Goal: Transaction & Acquisition: Purchase product/service

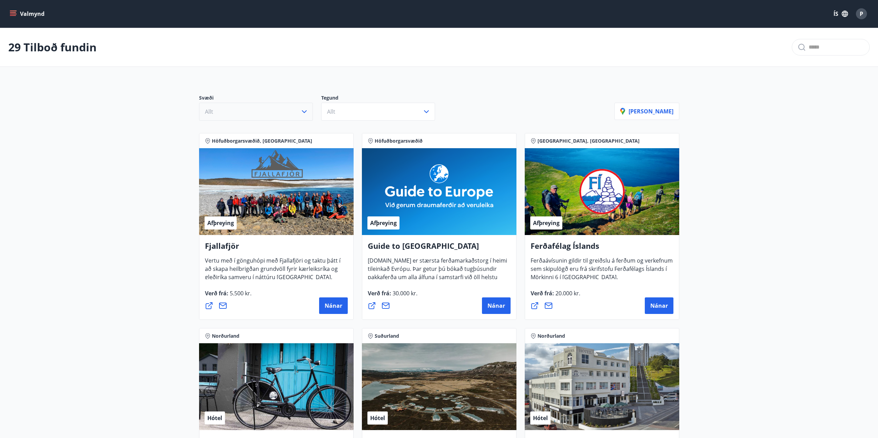
click at [301, 111] on icon "button" at bounding box center [304, 112] width 8 height 8
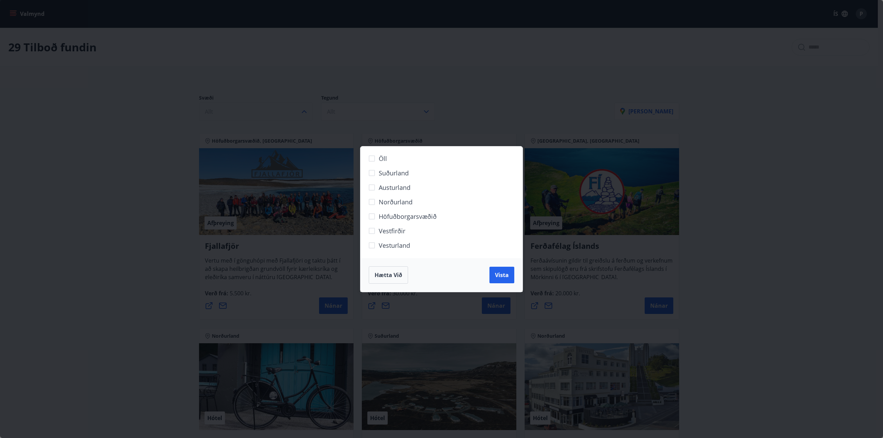
click at [386, 204] on span "Norðurland" at bounding box center [396, 202] width 34 height 9
click at [506, 275] on span "Vista" at bounding box center [502, 275] width 14 height 8
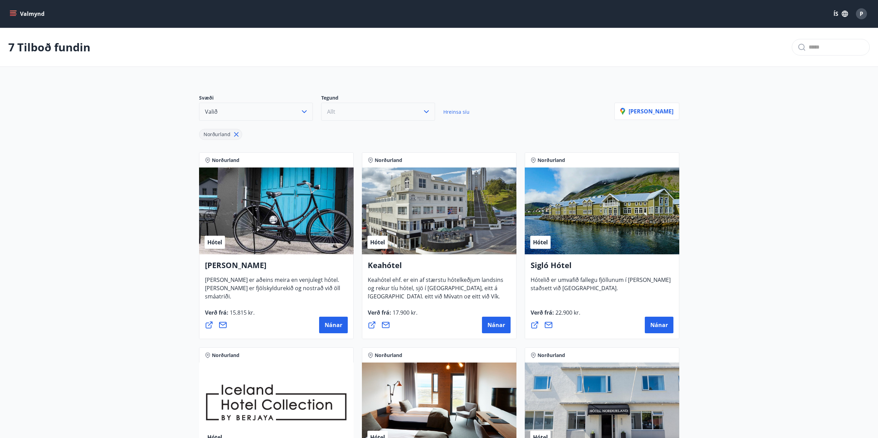
click at [424, 113] on icon "button" at bounding box center [426, 112] width 8 height 8
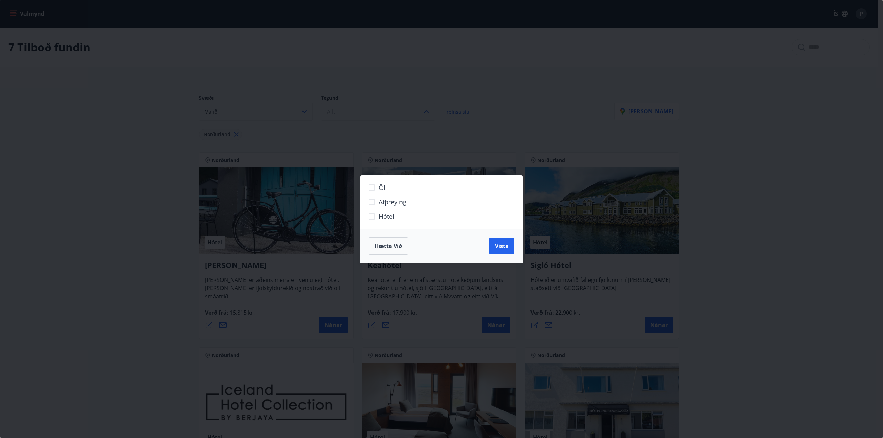
click at [396, 217] on label "Hótel" at bounding box center [437, 219] width 145 height 14
click at [495, 245] on span "Vista" at bounding box center [502, 247] width 14 height 8
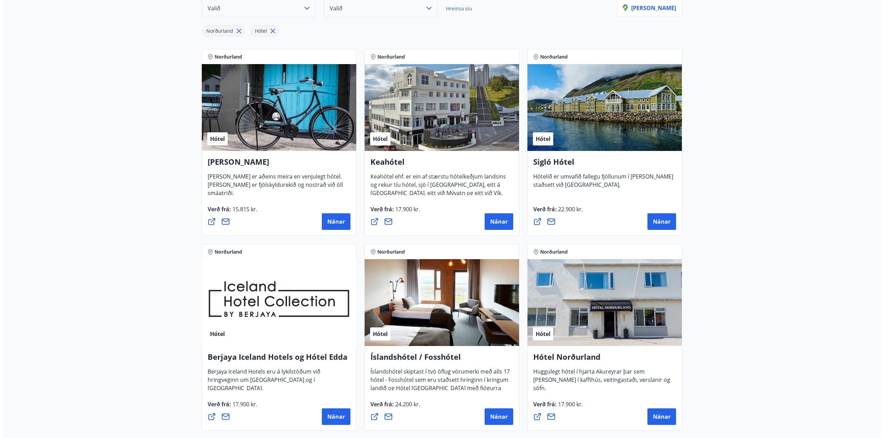
scroll to position [172, 0]
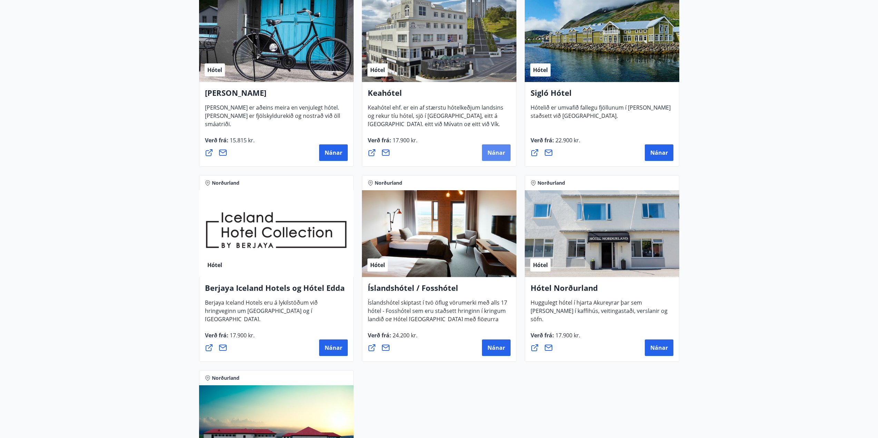
click at [502, 151] on span "Nánar" at bounding box center [496, 153] width 18 height 8
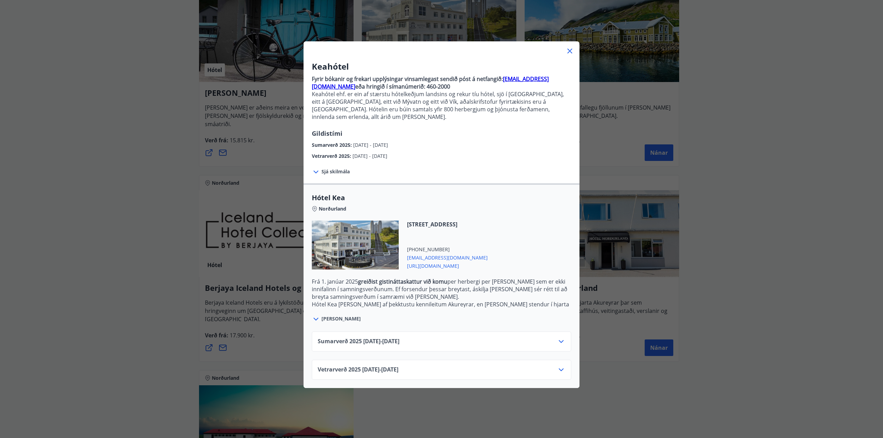
click at [560, 366] on icon at bounding box center [561, 370] width 8 height 8
click at [561, 366] on icon at bounding box center [561, 370] width 8 height 8
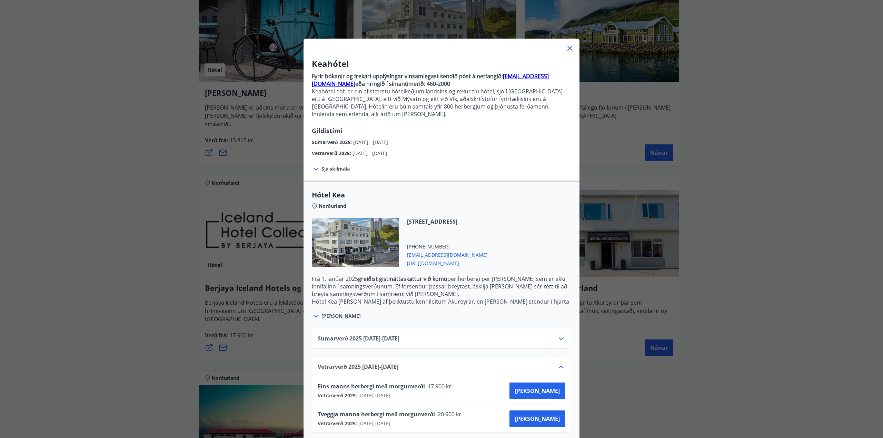
scroll to position [3, 0]
click at [570, 48] on icon at bounding box center [570, 47] width 1 height 1
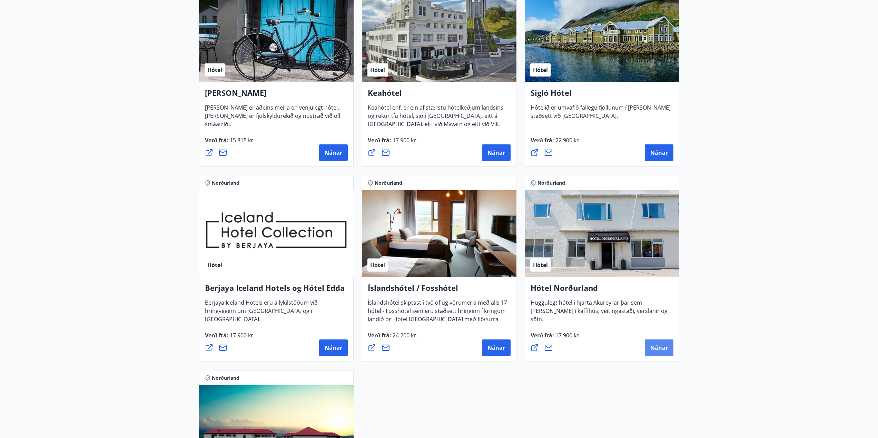
click at [663, 353] on button "Nánar" at bounding box center [659, 348] width 29 height 17
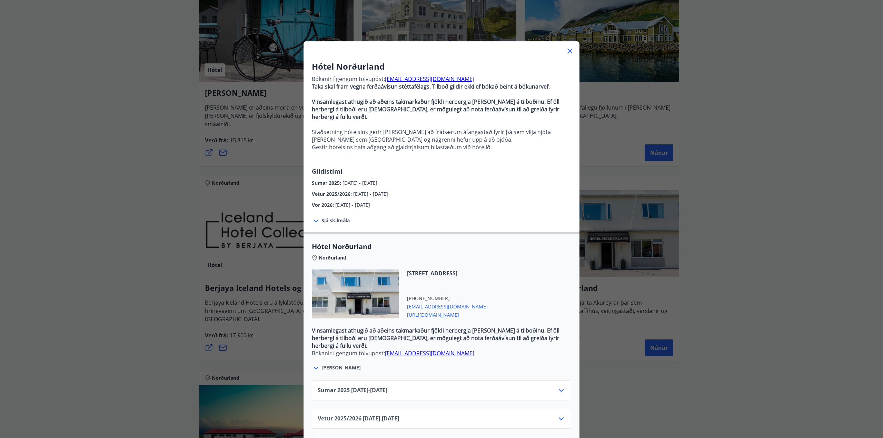
click at [561, 415] on icon at bounding box center [561, 419] width 8 height 8
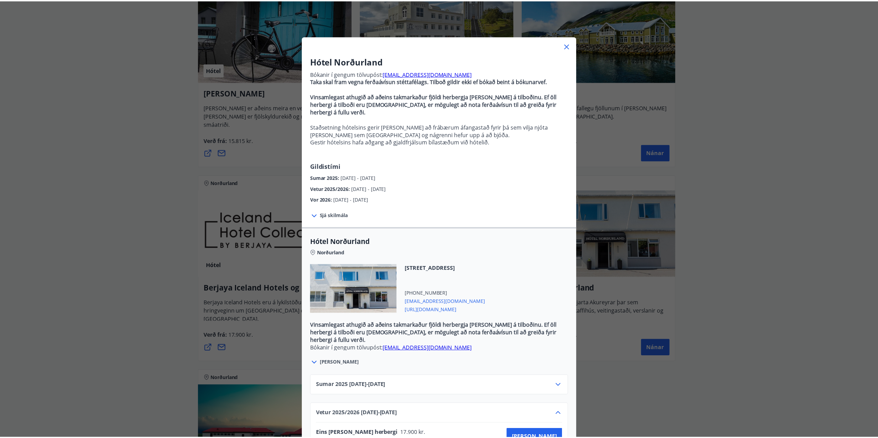
scroll to position [0, 0]
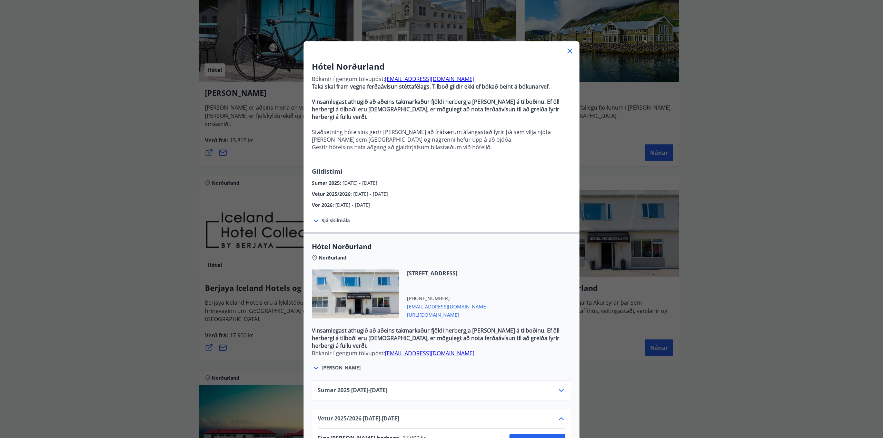
click at [566, 54] on icon at bounding box center [570, 51] width 8 height 8
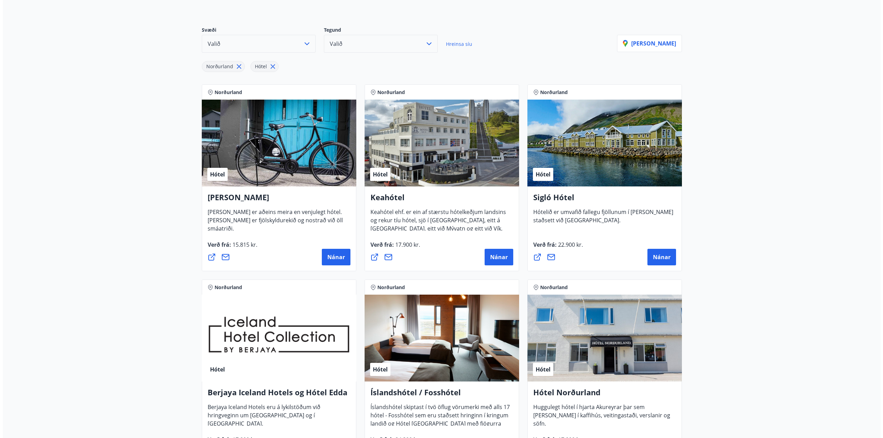
scroll to position [34, 0]
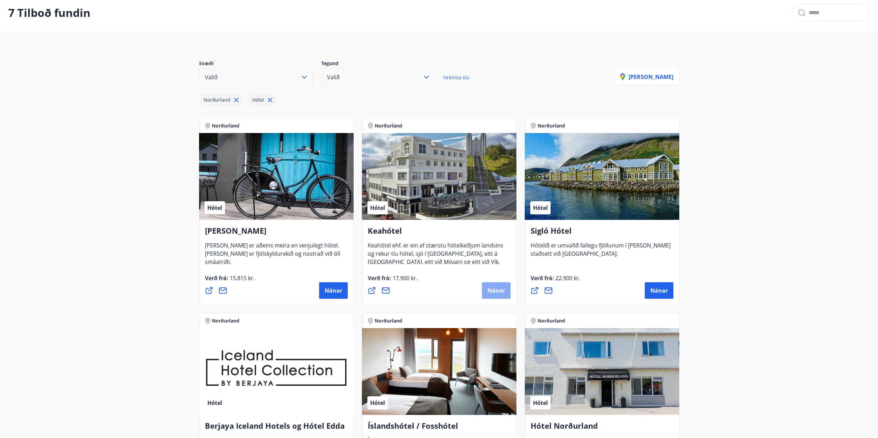
click at [496, 292] on span "Nánar" at bounding box center [496, 291] width 18 height 8
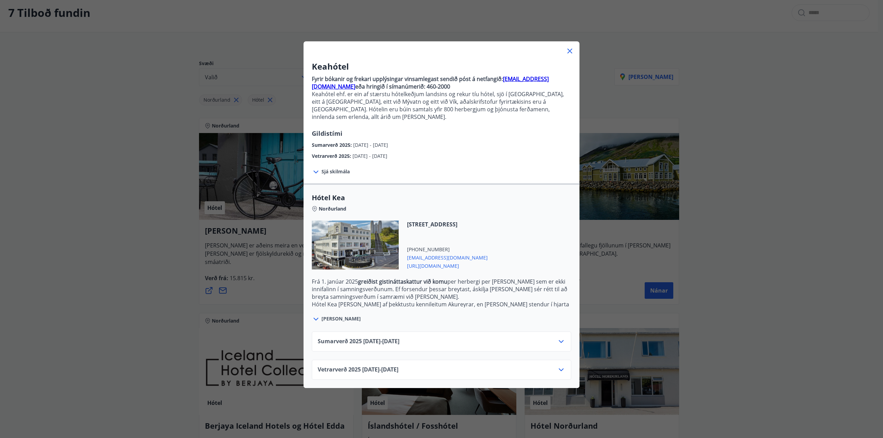
click at [560, 366] on icon at bounding box center [561, 370] width 8 height 8
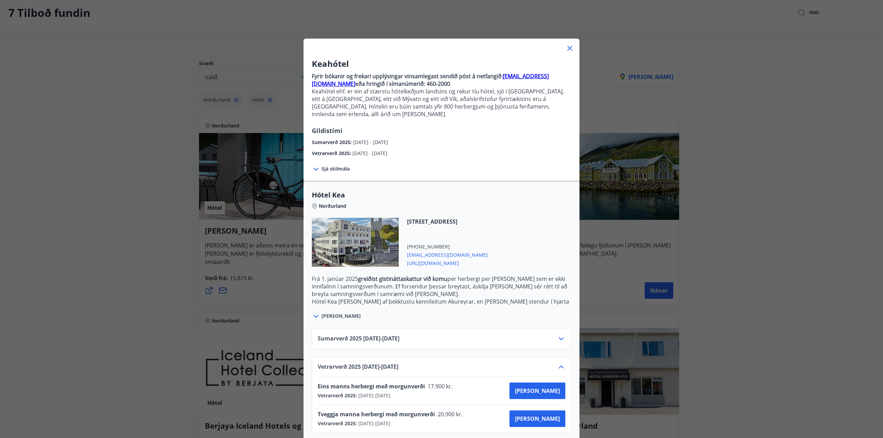
scroll to position [3, 0]
click at [544, 415] on span "[PERSON_NAME]" at bounding box center [537, 419] width 45 height 8
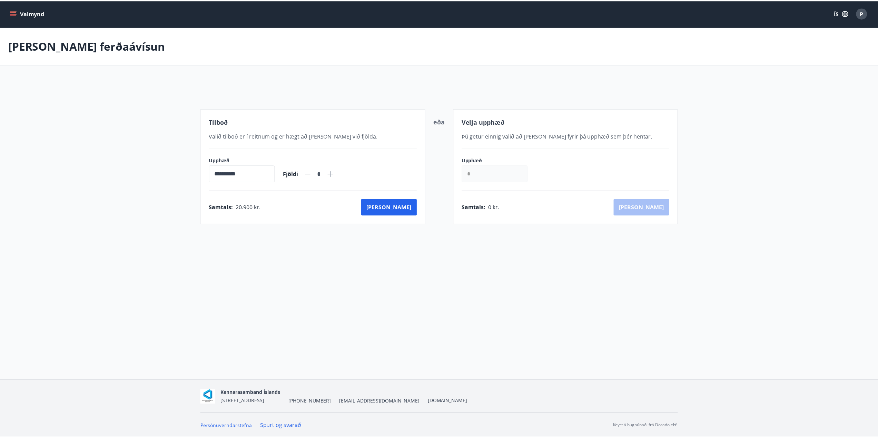
scroll to position [1, 0]
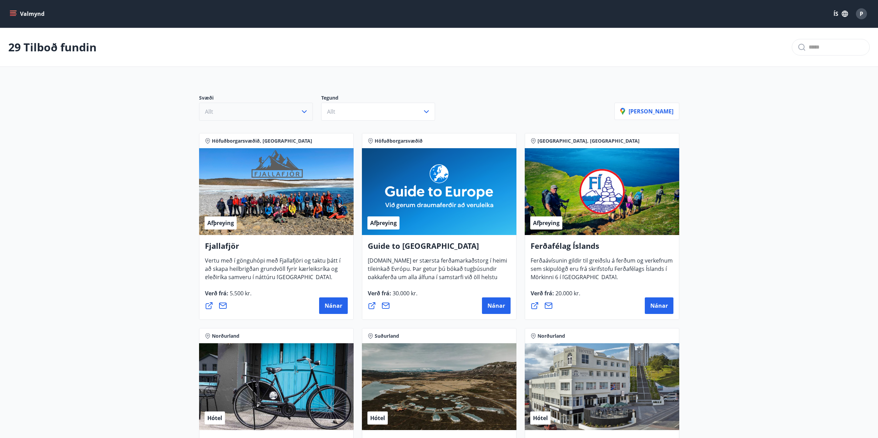
click at [303, 111] on icon "button" at bounding box center [304, 112] width 8 height 8
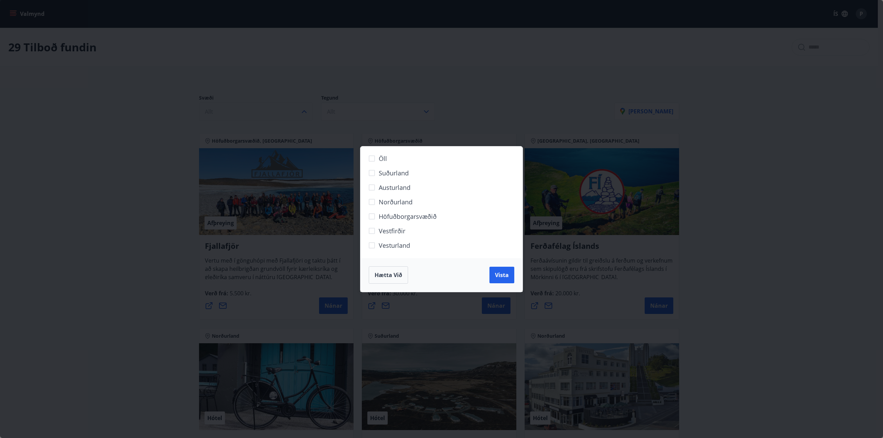
click at [403, 202] on span "Norðurland" at bounding box center [396, 202] width 34 height 9
click at [497, 274] on span "Vista" at bounding box center [502, 275] width 14 height 8
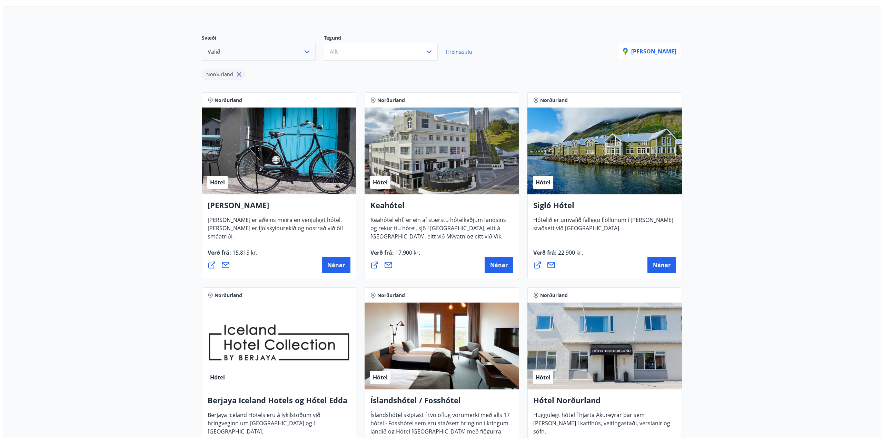
scroll to position [69, 0]
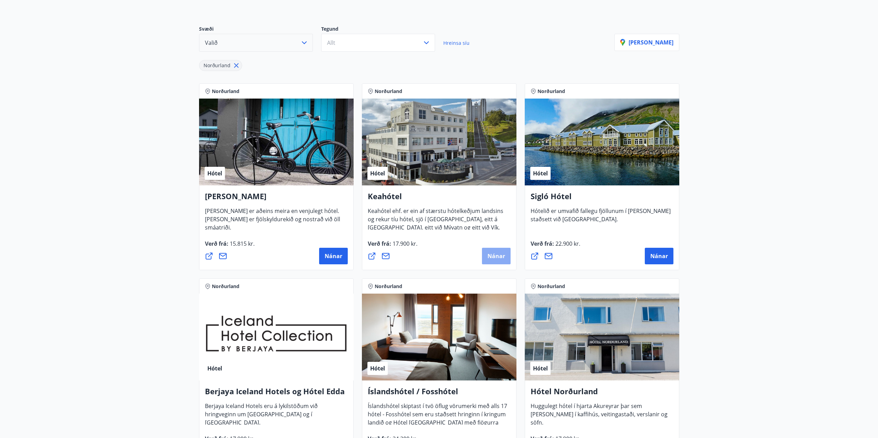
click at [504, 256] on span "Nánar" at bounding box center [496, 257] width 18 height 8
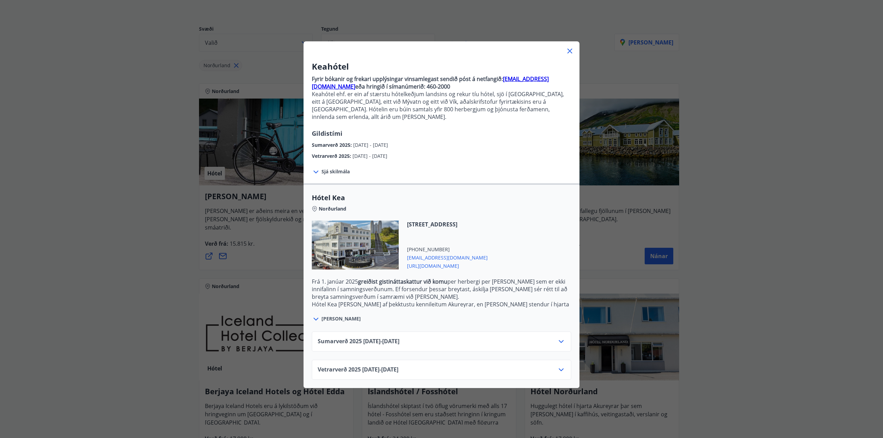
click at [560, 366] on icon at bounding box center [561, 370] width 8 height 8
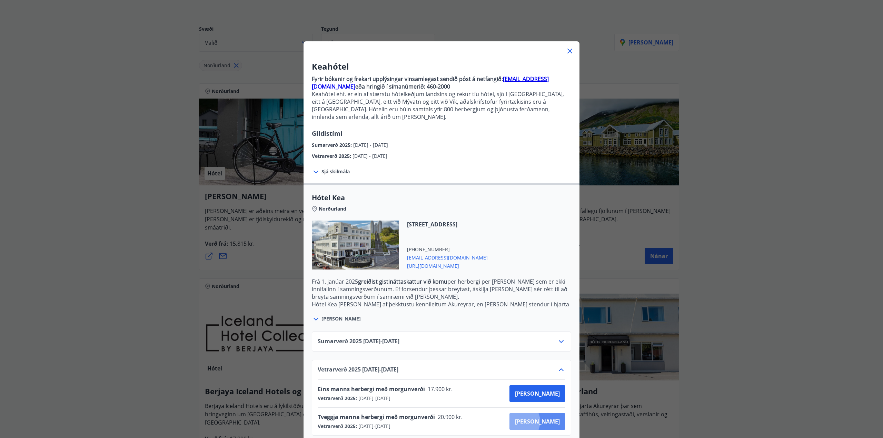
click at [543, 418] on span "[PERSON_NAME]" at bounding box center [537, 422] width 45 height 8
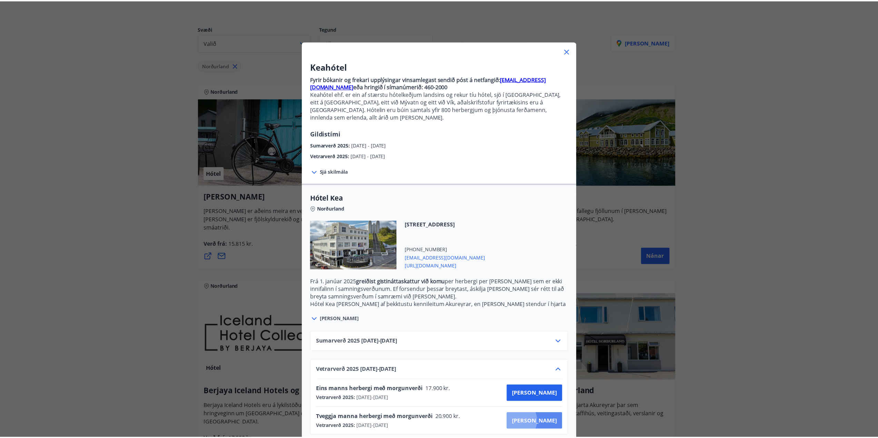
scroll to position [1, 0]
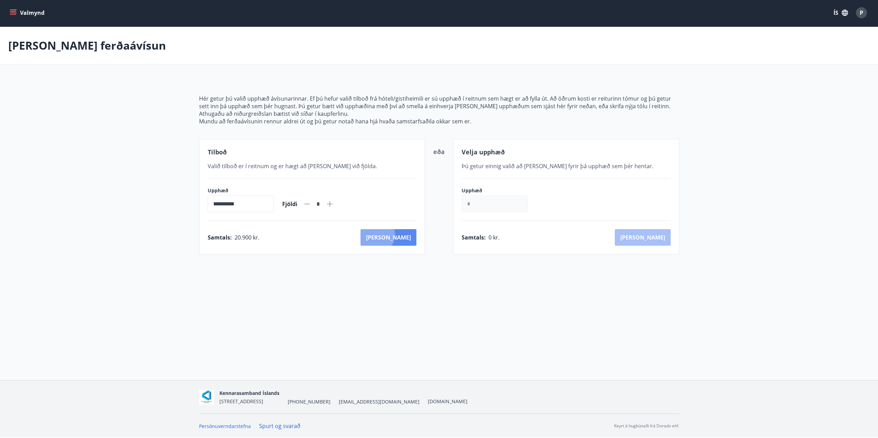
click at [406, 235] on button "[PERSON_NAME]" at bounding box center [388, 237] width 56 height 17
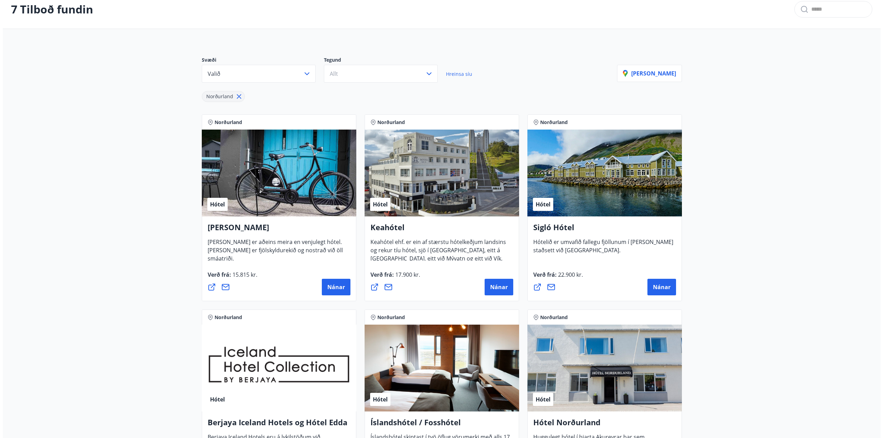
scroll to position [36, 0]
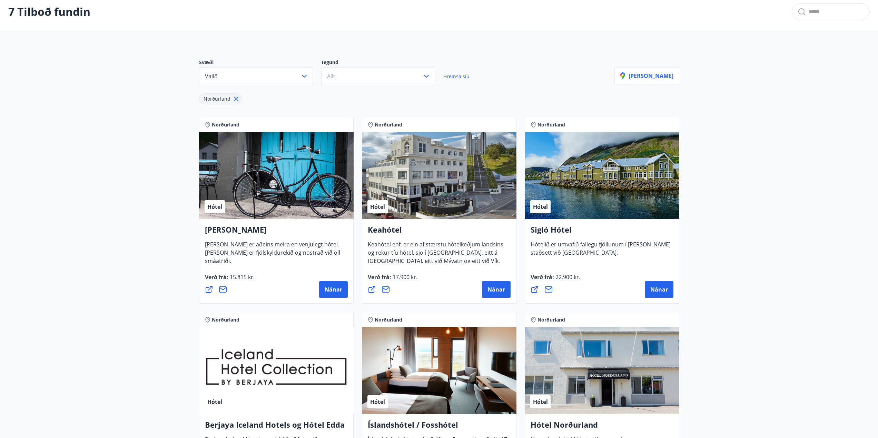
click at [396, 204] on div "Hótel" at bounding box center [439, 175] width 155 height 87
click at [416, 200] on div "Hótel" at bounding box center [439, 175] width 155 height 87
drag, startPoint x: 420, startPoint y: 191, endPoint x: 425, endPoint y: 178, distance: 13.9
click at [421, 190] on div "Hótel" at bounding box center [439, 175] width 155 height 87
click at [425, 177] on div "Hótel" at bounding box center [439, 175] width 155 height 87
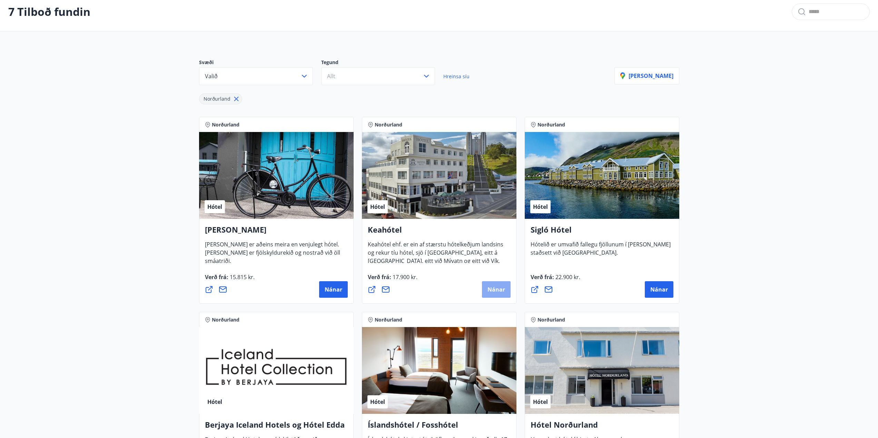
click at [492, 290] on span "Nánar" at bounding box center [496, 290] width 18 height 8
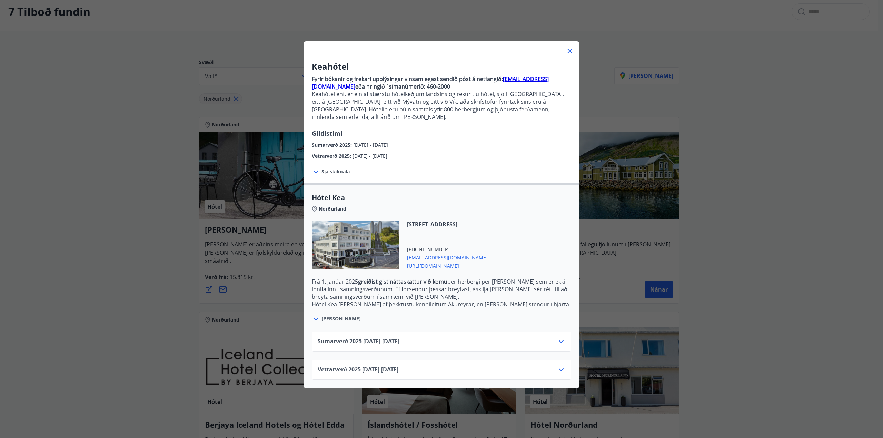
click at [561, 366] on icon at bounding box center [561, 370] width 8 height 8
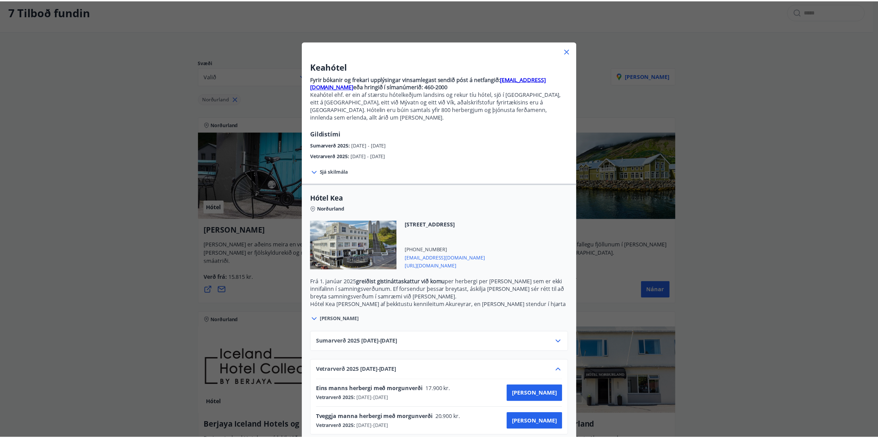
scroll to position [3, 0]
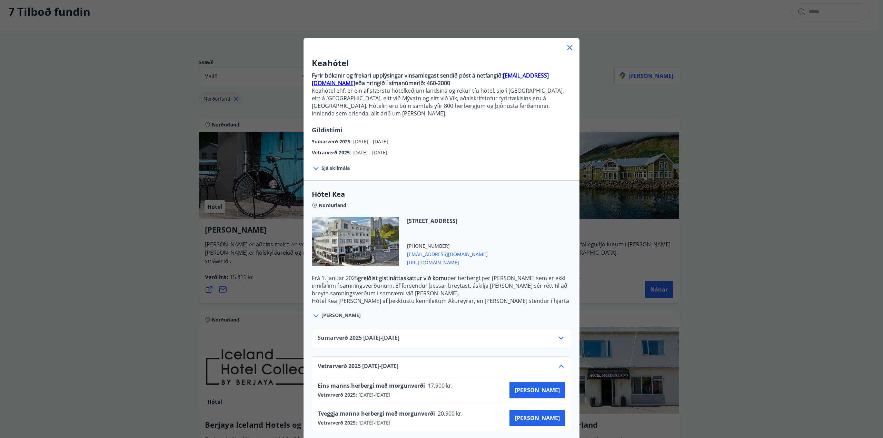
click at [572, 48] on div at bounding box center [442, 45] width 276 height 14
click at [567, 49] on icon at bounding box center [569, 47] width 5 height 5
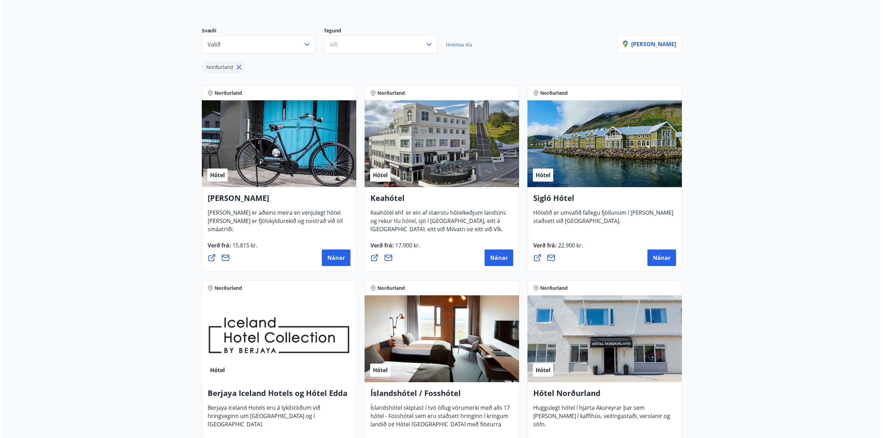
scroll to position [105, 0]
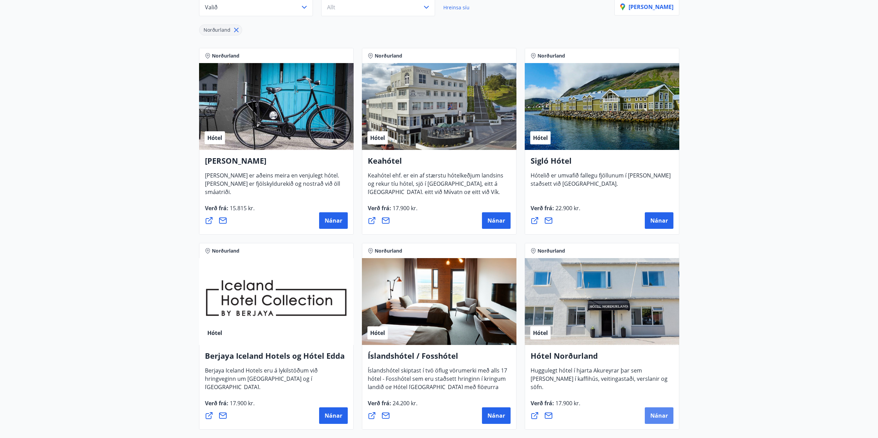
click at [662, 417] on span "Nánar" at bounding box center [659, 416] width 18 height 8
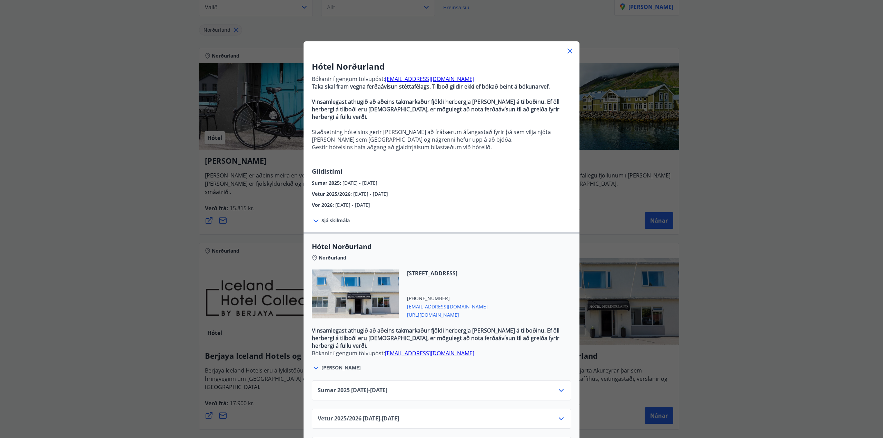
click at [557, 415] on icon at bounding box center [561, 419] width 8 height 8
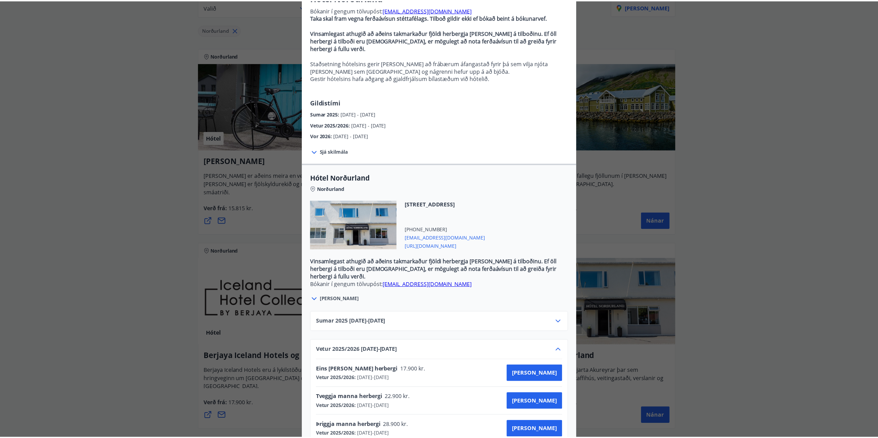
scroll to position [103, 0]
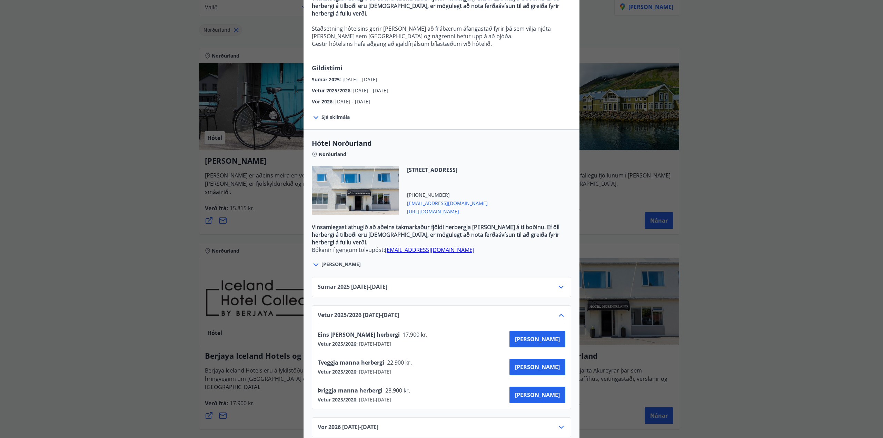
click at [455, 246] on link "[EMAIL_ADDRESS][DOMAIN_NAME]" at bounding box center [429, 250] width 89 height 8
click at [669, 206] on div "Hótel Norðurland Bókanir í gengum tölvupóst: [EMAIL_ADDRESS][DOMAIN_NAME] Taka …" at bounding box center [441, 116] width 883 height 438
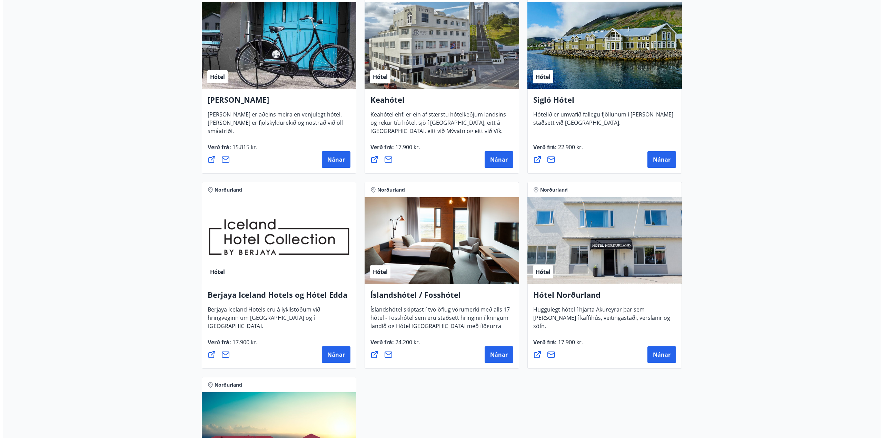
scroll to position [174, 0]
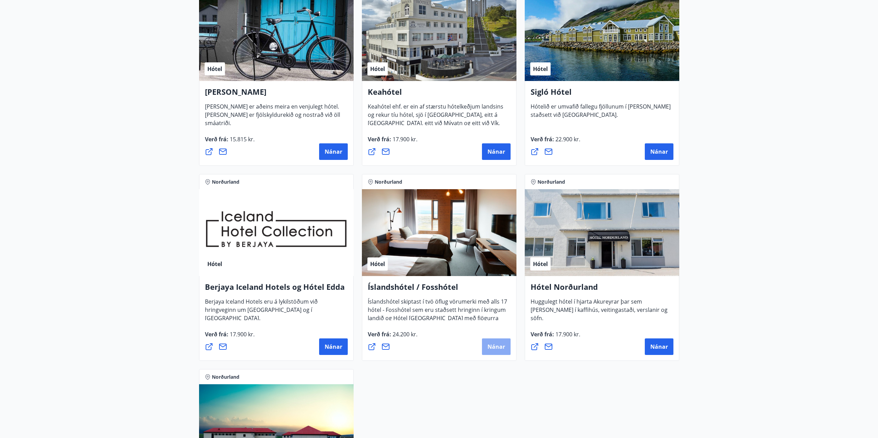
click at [504, 351] on button "Nánar" at bounding box center [496, 347] width 29 height 17
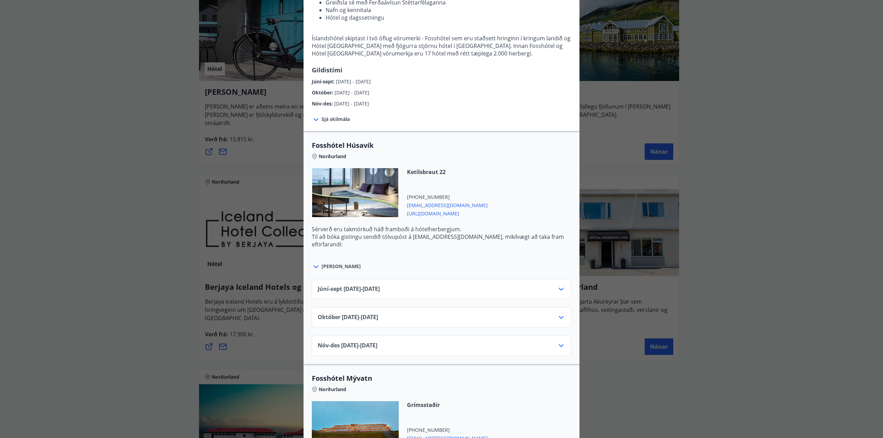
scroll to position [110, 0]
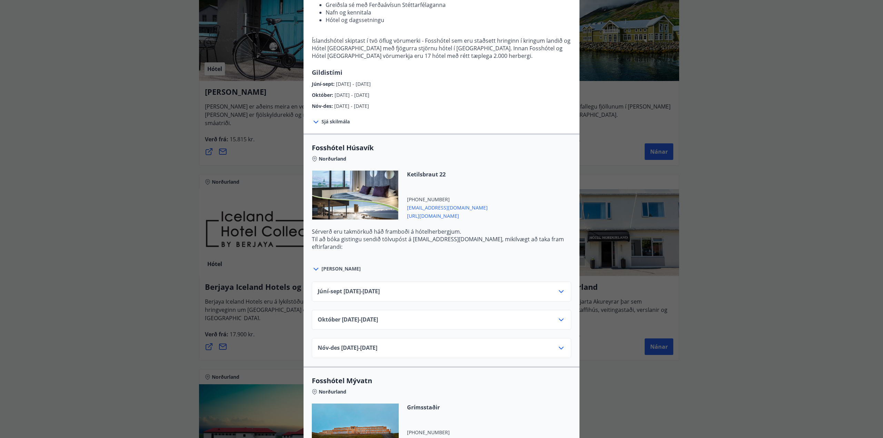
click at [827, 86] on div "Íslandshótel / Fosshótel Ekki er hægt að nýta Ferðaávísun fyrir bókanir sem eru…" at bounding box center [441, 109] width 883 height 438
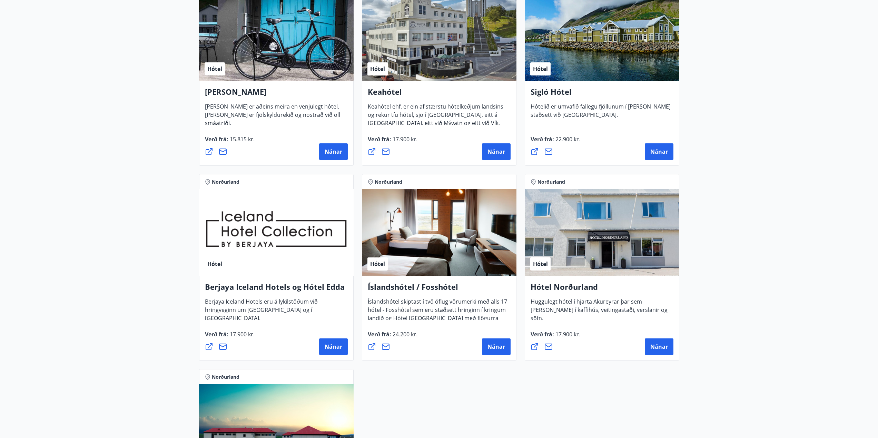
click at [548, 348] on icon at bounding box center [548, 347] width 8 height 8
drag, startPoint x: 758, startPoint y: 291, endPoint x: 733, endPoint y: 302, distance: 27.2
click at [758, 291] on main "7 Tilboð fundin Svæði Valið Tegund Allt Hreinsa síu Norðurland [PERSON_NAME] No…" at bounding box center [439, 207] width 878 height 706
click at [670, 346] on button "Nánar" at bounding box center [659, 347] width 29 height 17
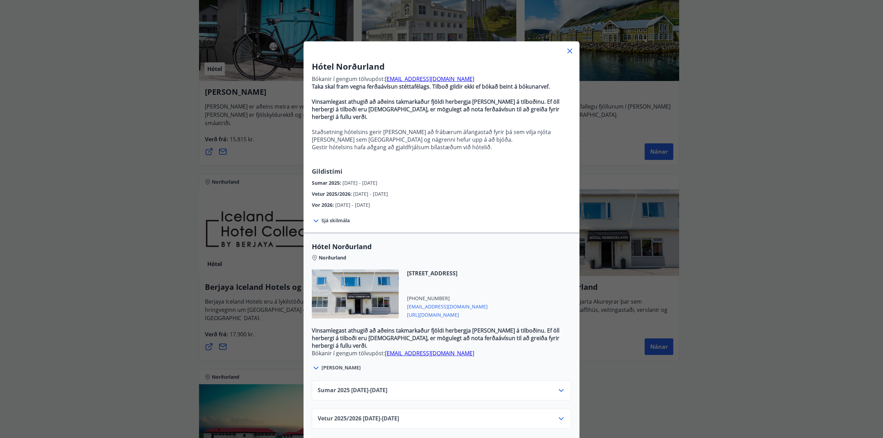
click at [568, 49] on icon at bounding box center [570, 51] width 8 height 8
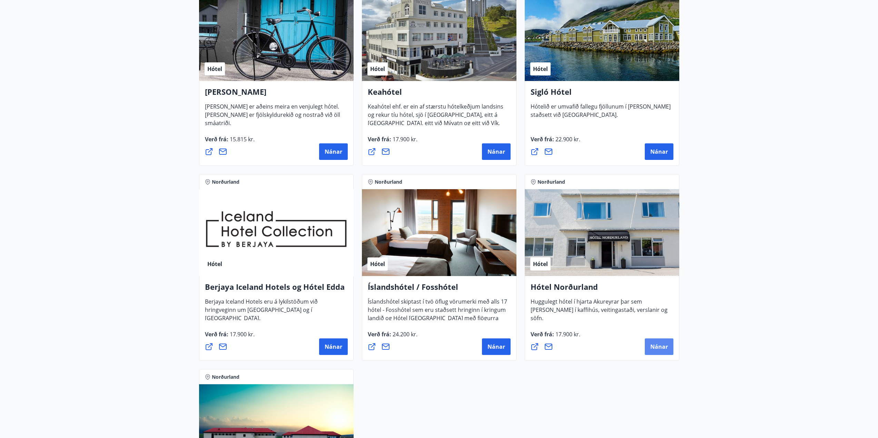
click at [654, 352] on button "Nánar" at bounding box center [659, 347] width 29 height 17
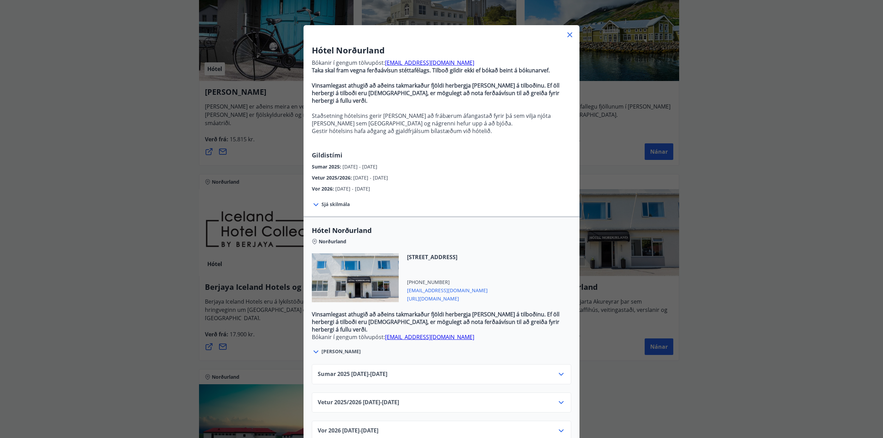
scroll to position [25, 0]
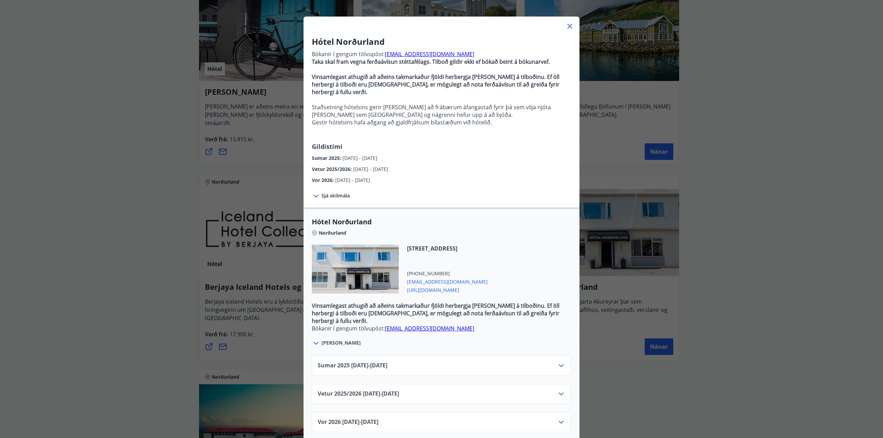
click at [559, 393] on icon at bounding box center [561, 394] width 5 height 3
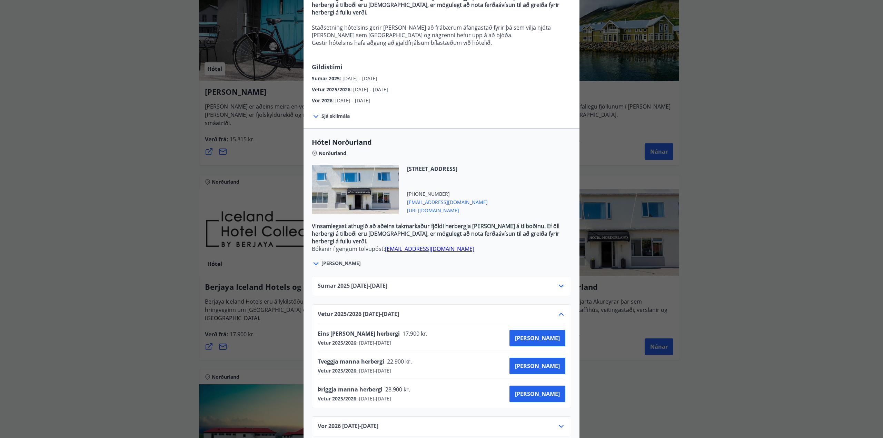
scroll to position [109, 0]
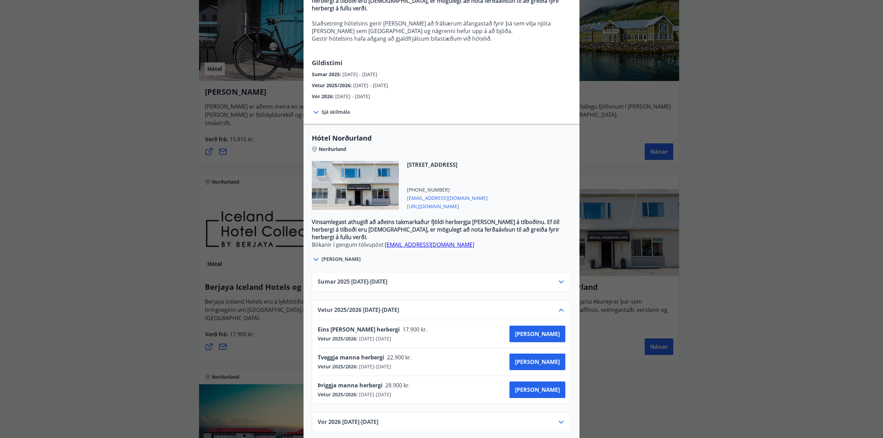
click at [153, 325] on div "Hótel Norðurland Bókanir í gengum tölvupóst: [EMAIL_ADDRESS][DOMAIN_NAME] Taka …" at bounding box center [441, 219] width 883 height 438
